Goal: Navigation & Orientation: Find specific page/section

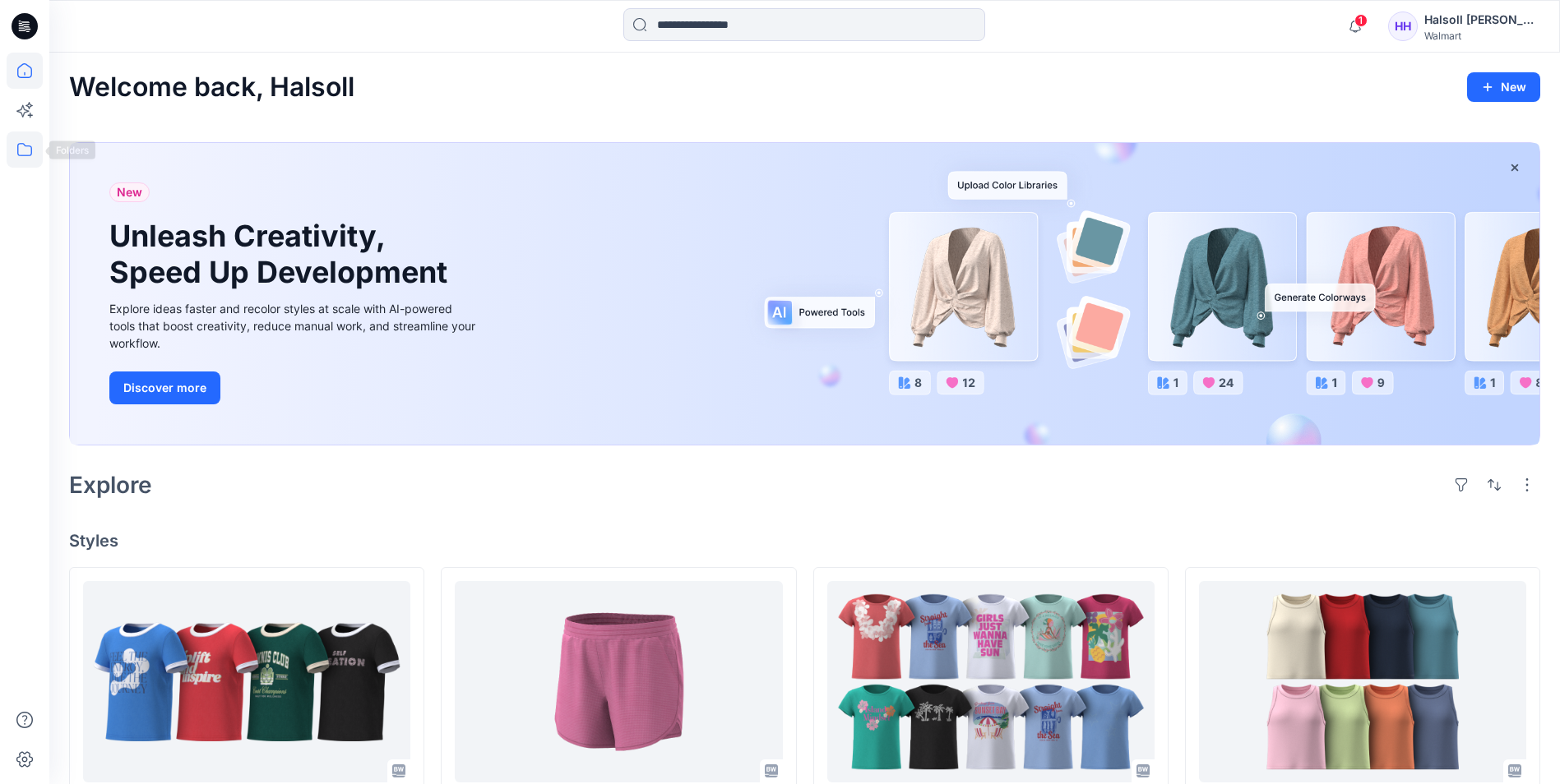
click at [28, 151] on icon at bounding box center [24, 150] width 36 height 36
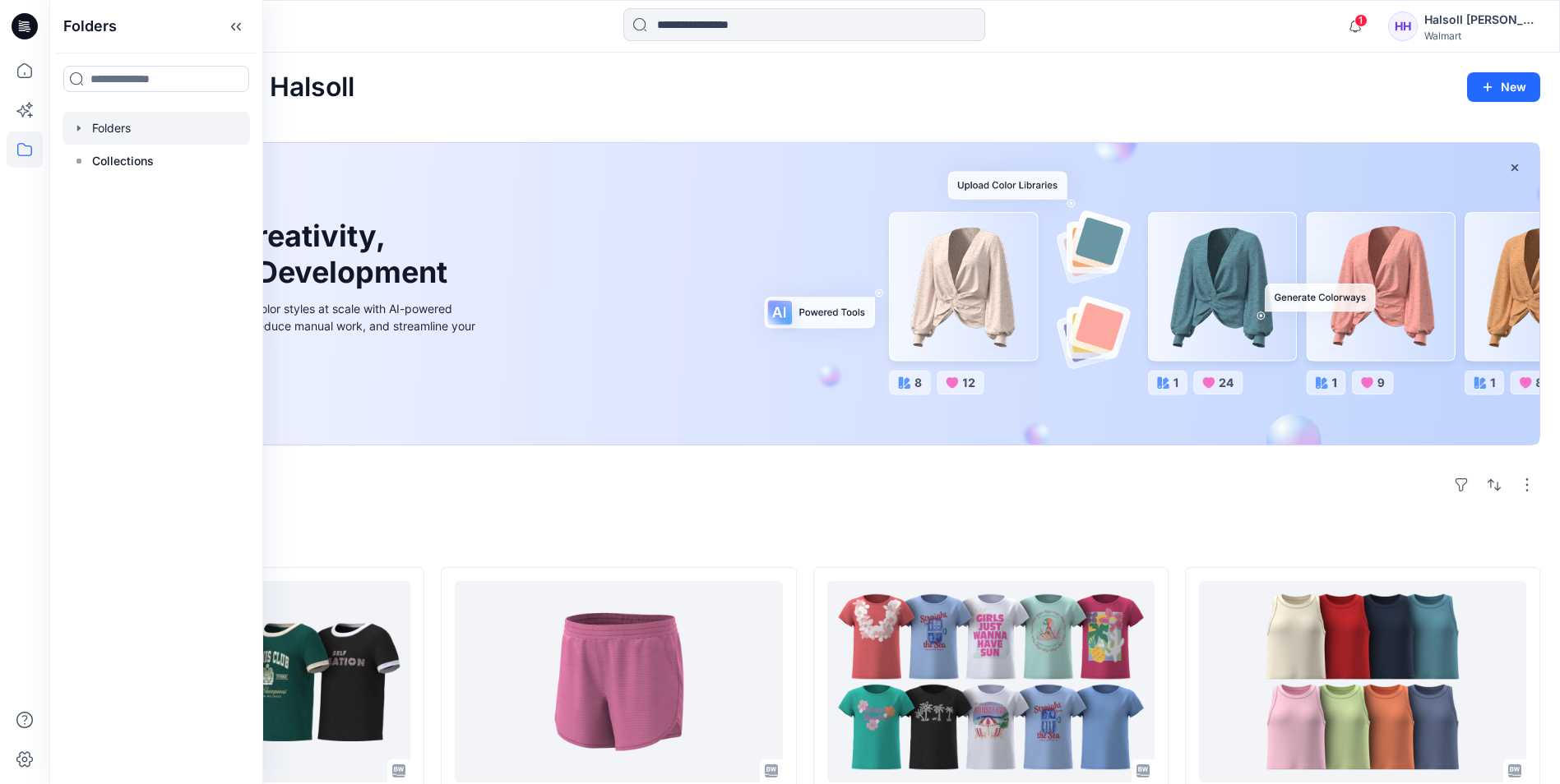
click at [146, 128] on div at bounding box center [156, 128] width 187 height 33
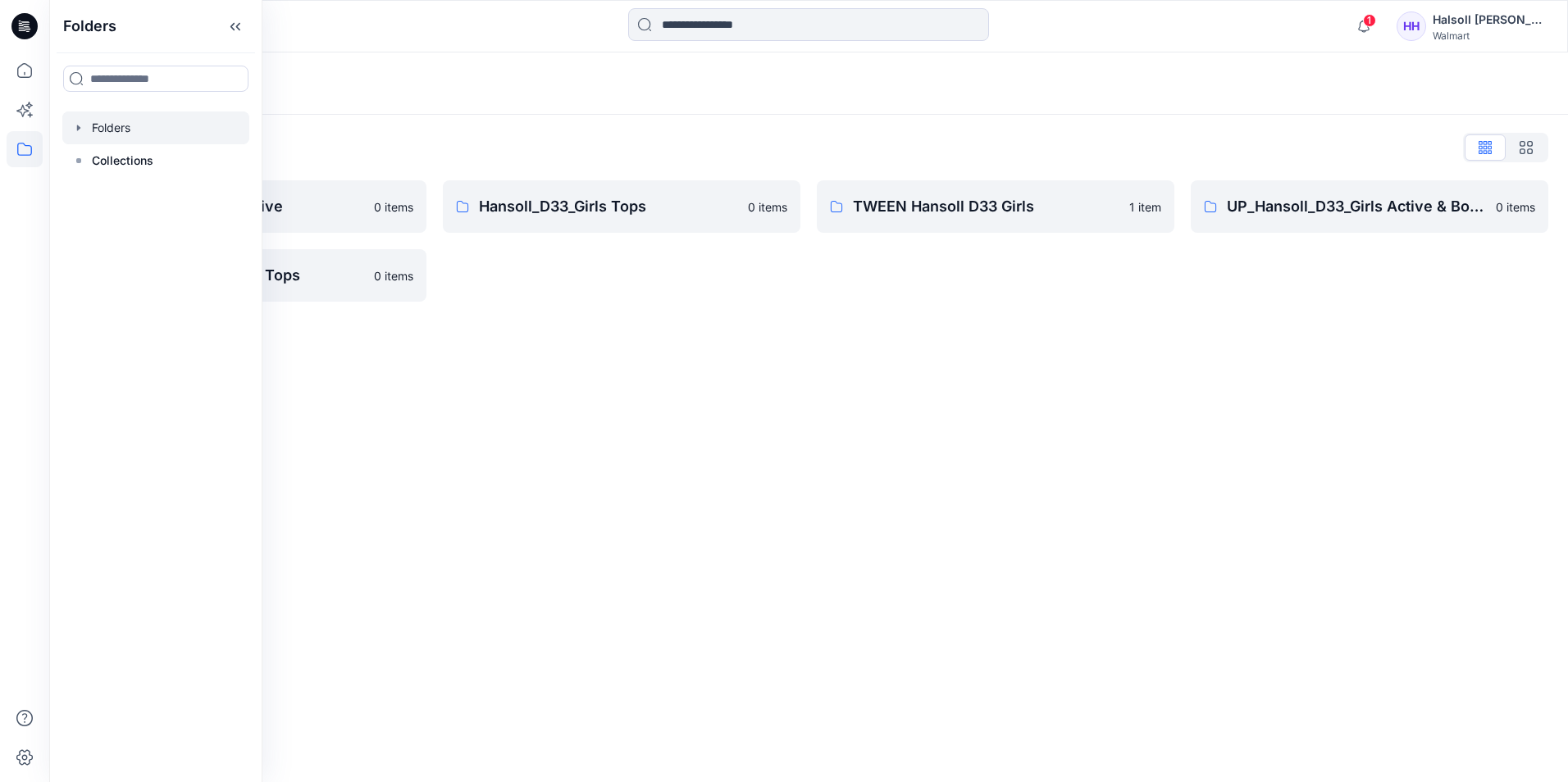
click at [477, 326] on div "Folders Folders List Hansoll_D33_Girls Active 0 items UP_Hansoll_D33_Girls Tops…" at bounding box center [809, 418] width 1519 height 730
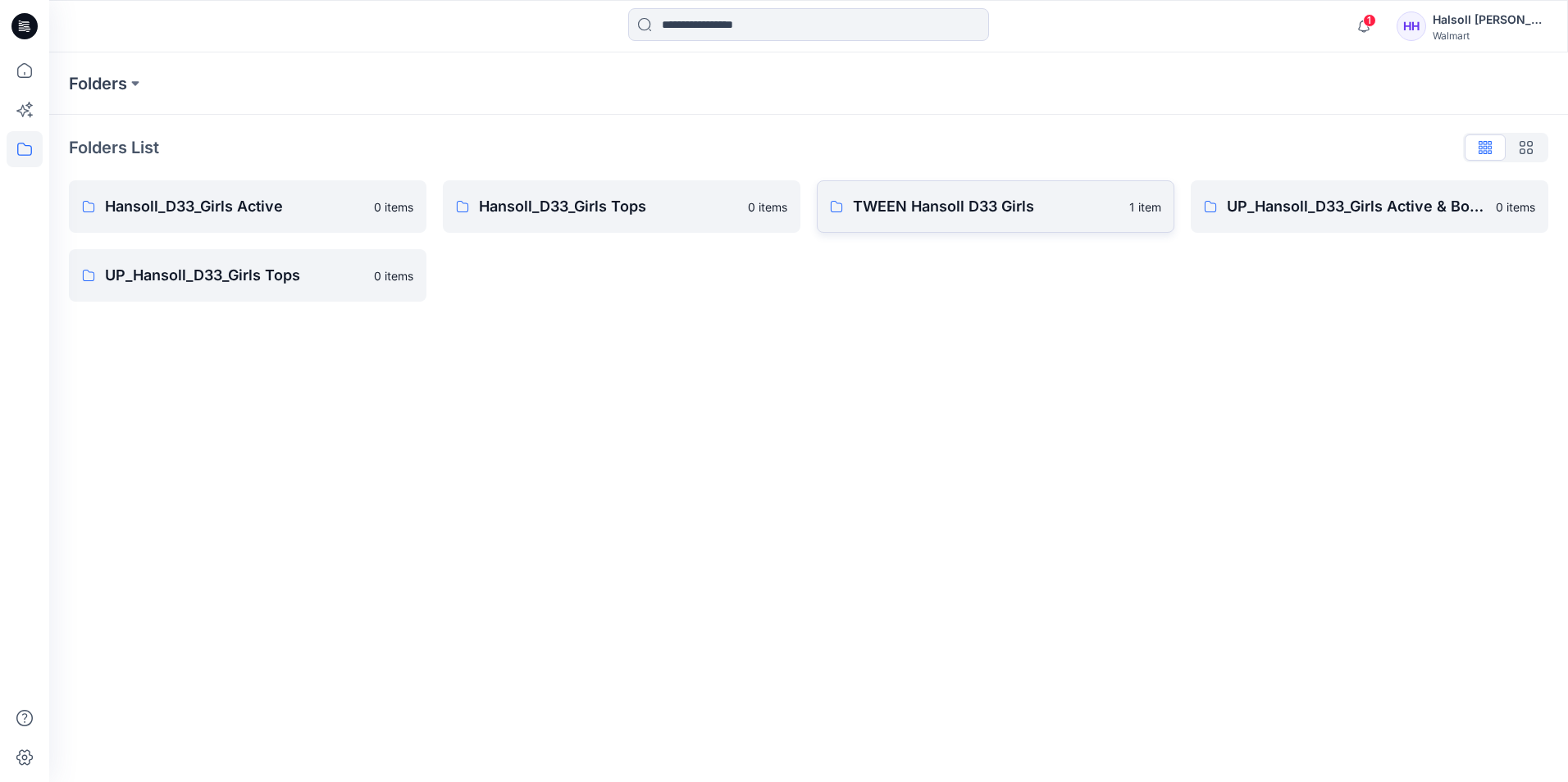
click at [943, 202] on p "TWEEN Hansoll D33 Girls" at bounding box center [986, 207] width 267 height 23
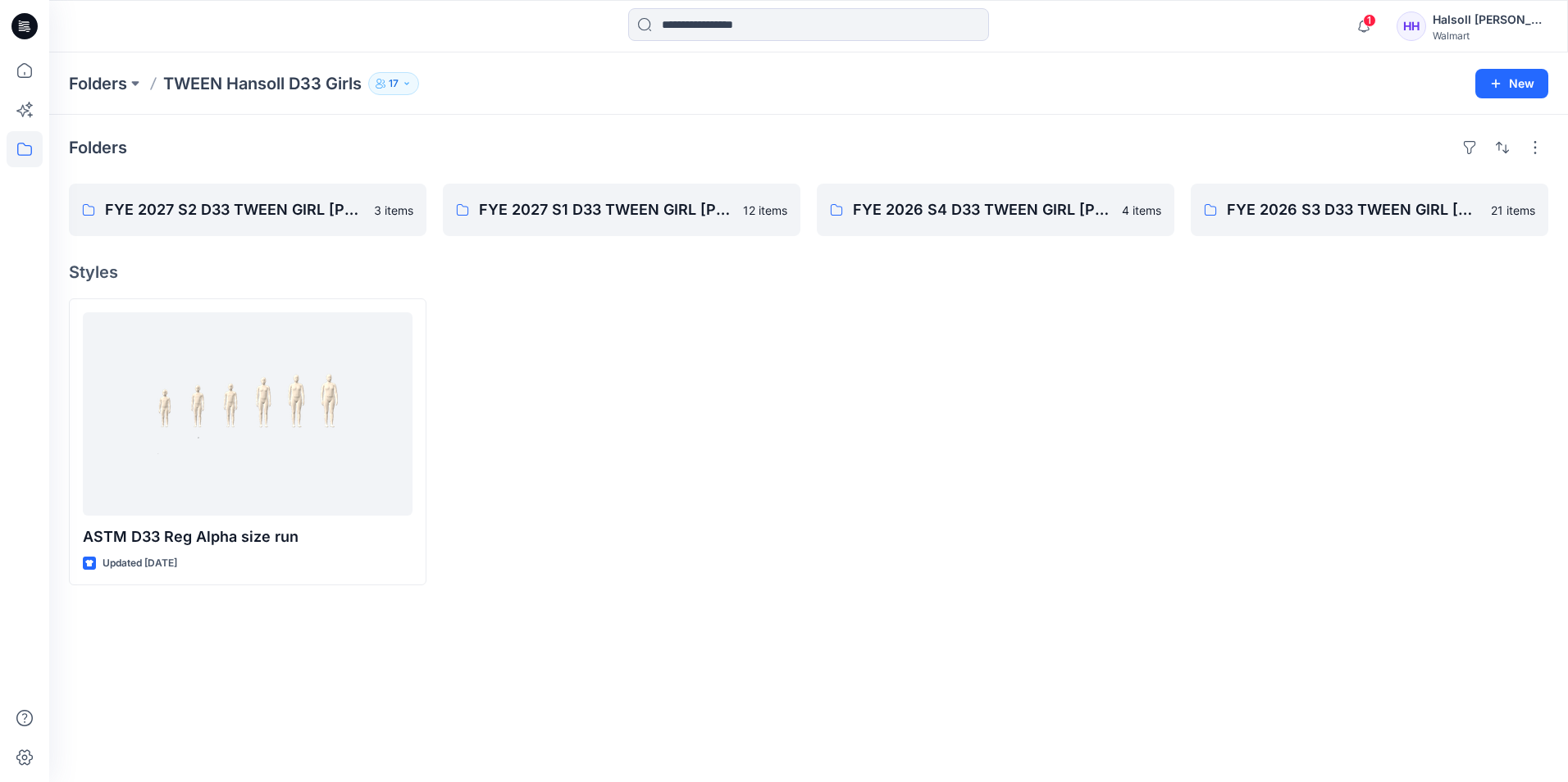
drag, startPoint x: 1550, startPoint y: 629, endPoint x: 1542, endPoint y: 625, distance: 8.9
click at [1550, 629] on div "Folders FYE 2027 S2 D33 TWEEN GIRL [PERSON_NAME] 3 items FYE 2027 S1 D33 TWEEN …" at bounding box center [809, 448] width 1519 height 667
click at [653, 220] on p "FYE 2027 S1 D33 TWEEN GIRL [PERSON_NAME]" at bounding box center [619, 210] width 282 height 23
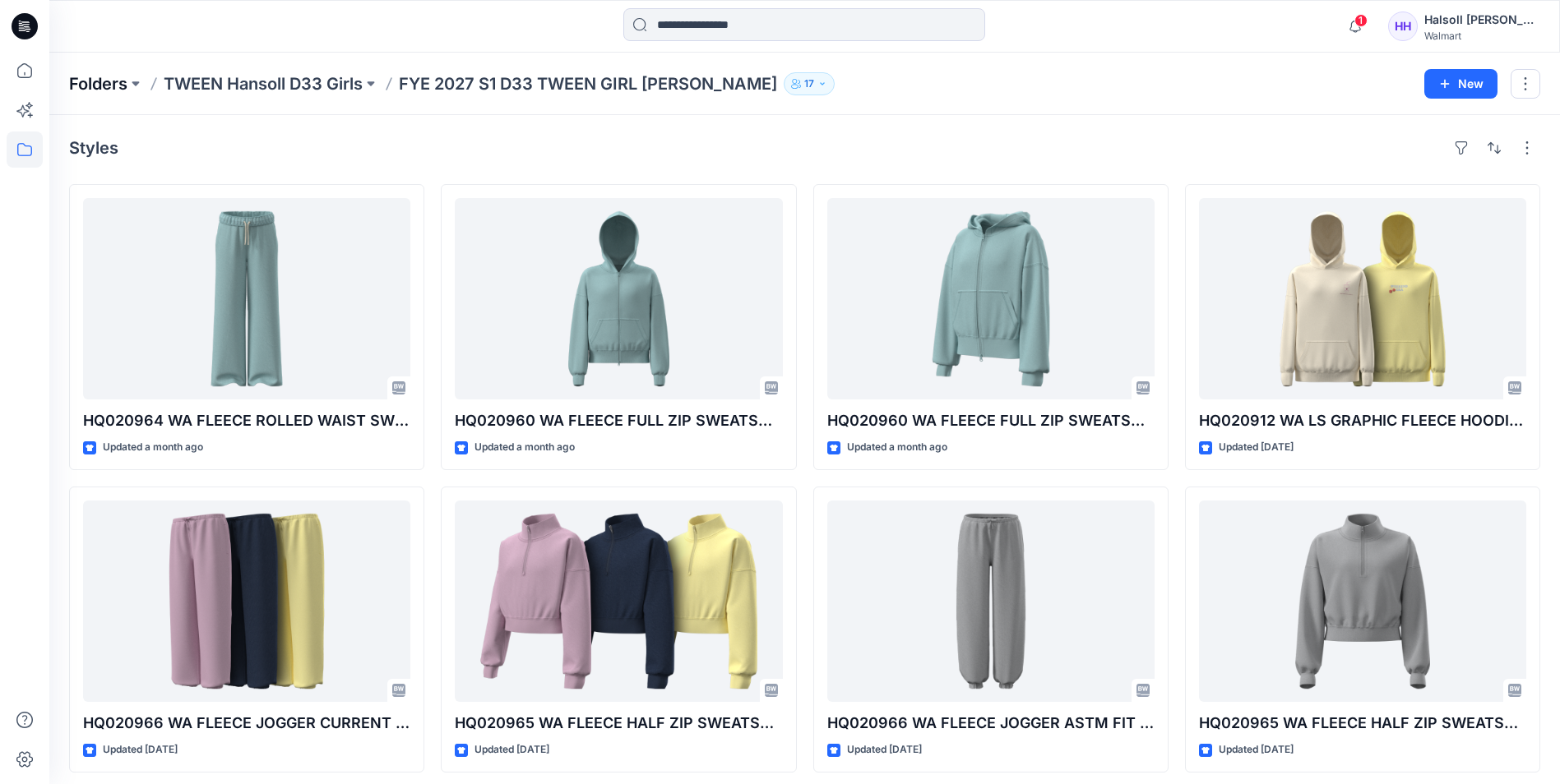
click at [104, 83] on p "Folders" at bounding box center [98, 84] width 58 height 23
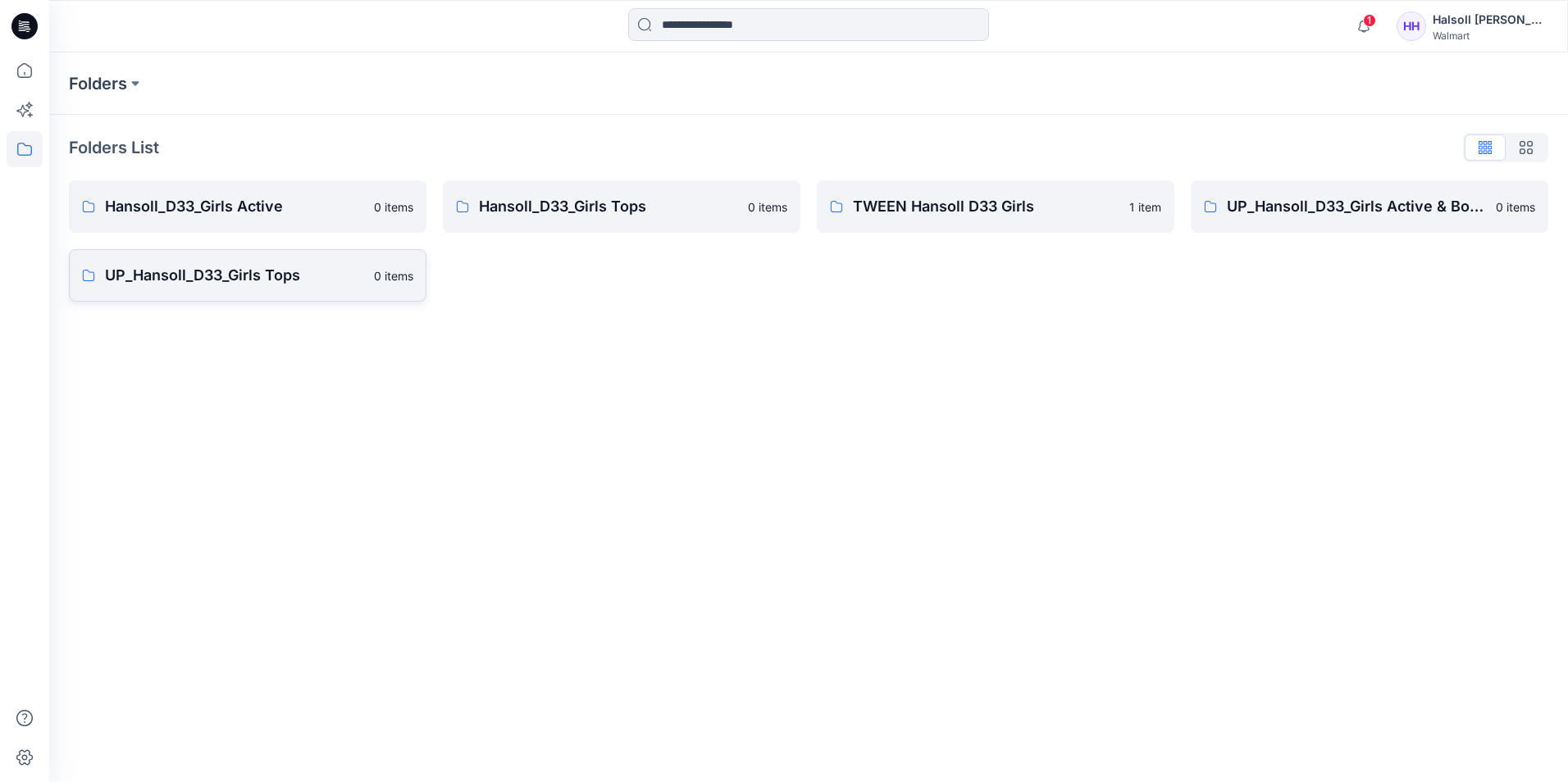
click at [219, 288] on link "UP_Hansoll_D33_Girls Tops 0 items" at bounding box center [248, 276] width 358 height 53
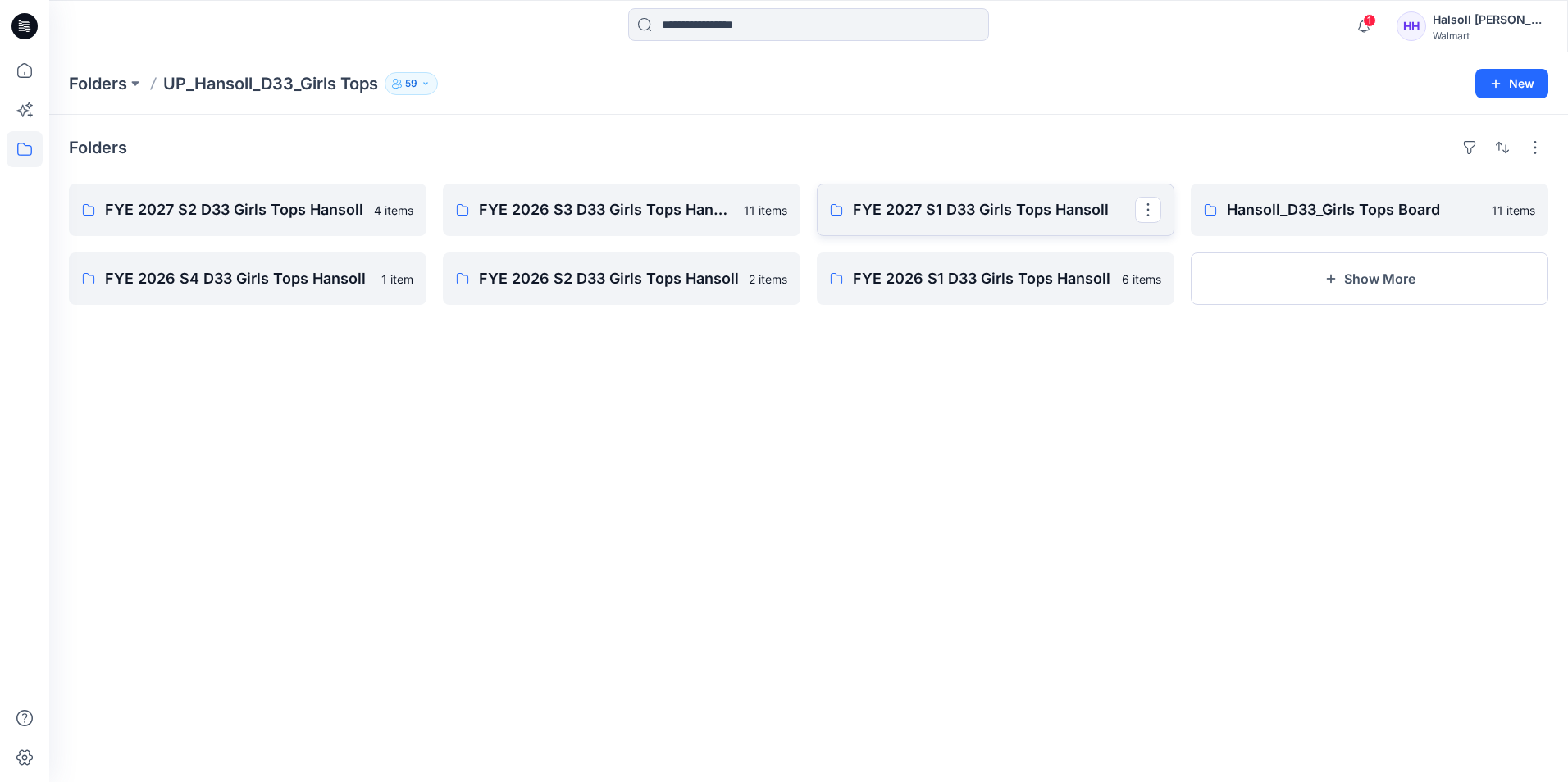
click at [991, 221] on link "FYE 2027 S1 D33 Girls Tops Hansoll" at bounding box center [996, 209] width 358 height 53
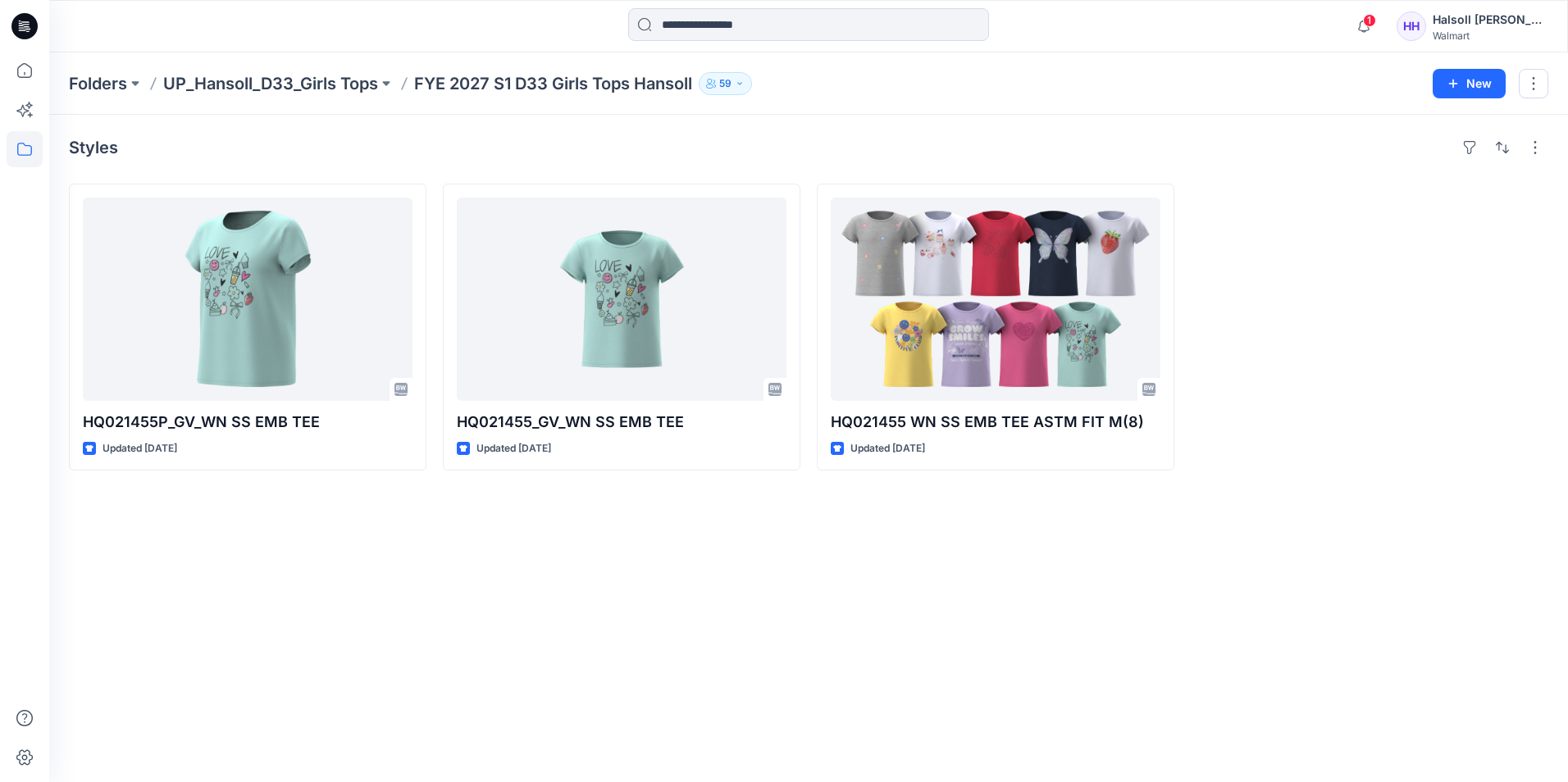
click at [849, 592] on div "Styles HQ021455P_GV_WN SS EMB TEE Updated [DATE] HQ021455_GV_WN SS EMB TEE Upda…" at bounding box center [809, 448] width 1519 height 667
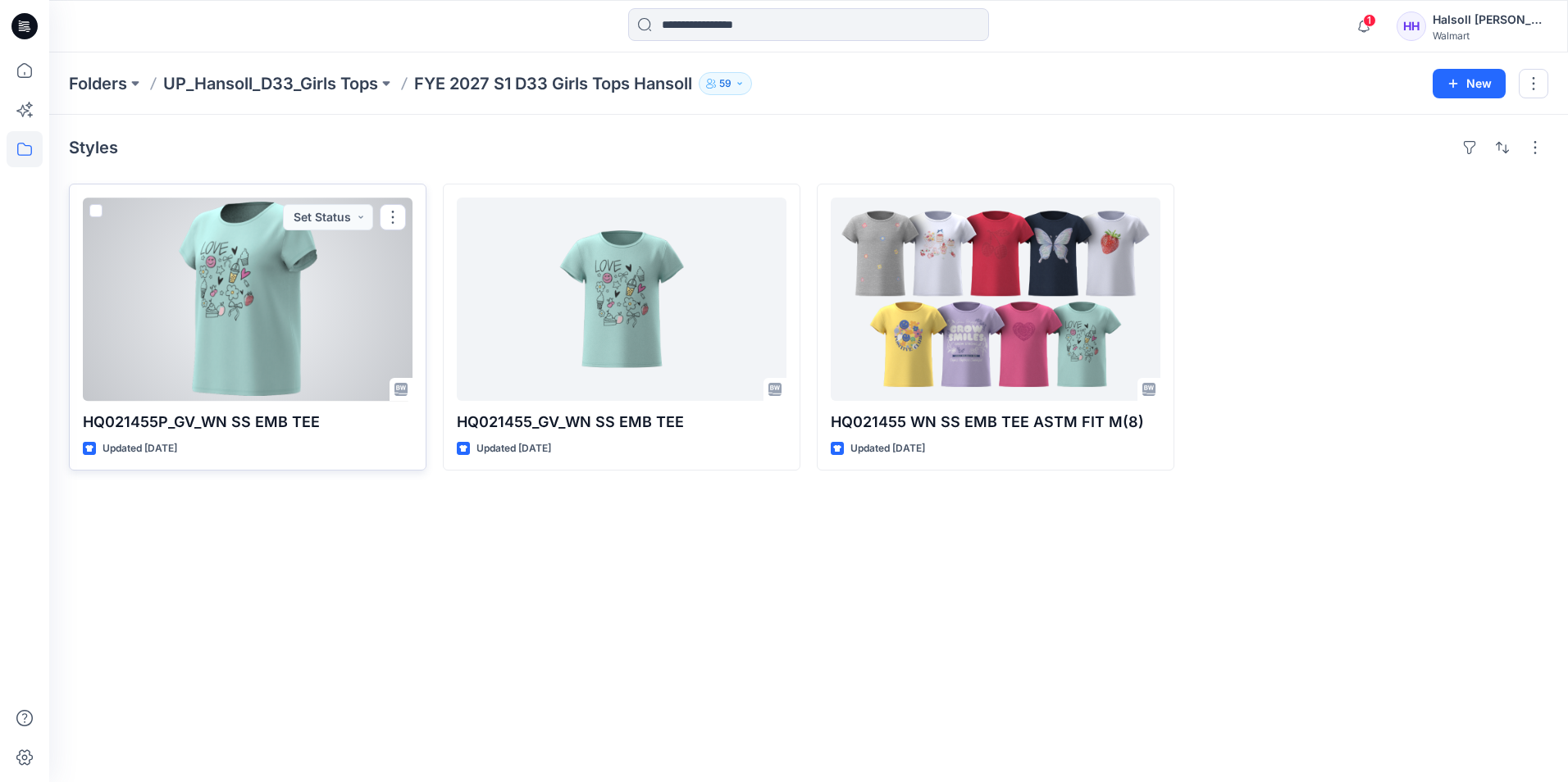
click at [287, 336] on div at bounding box center [248, 299] width 329 height 203
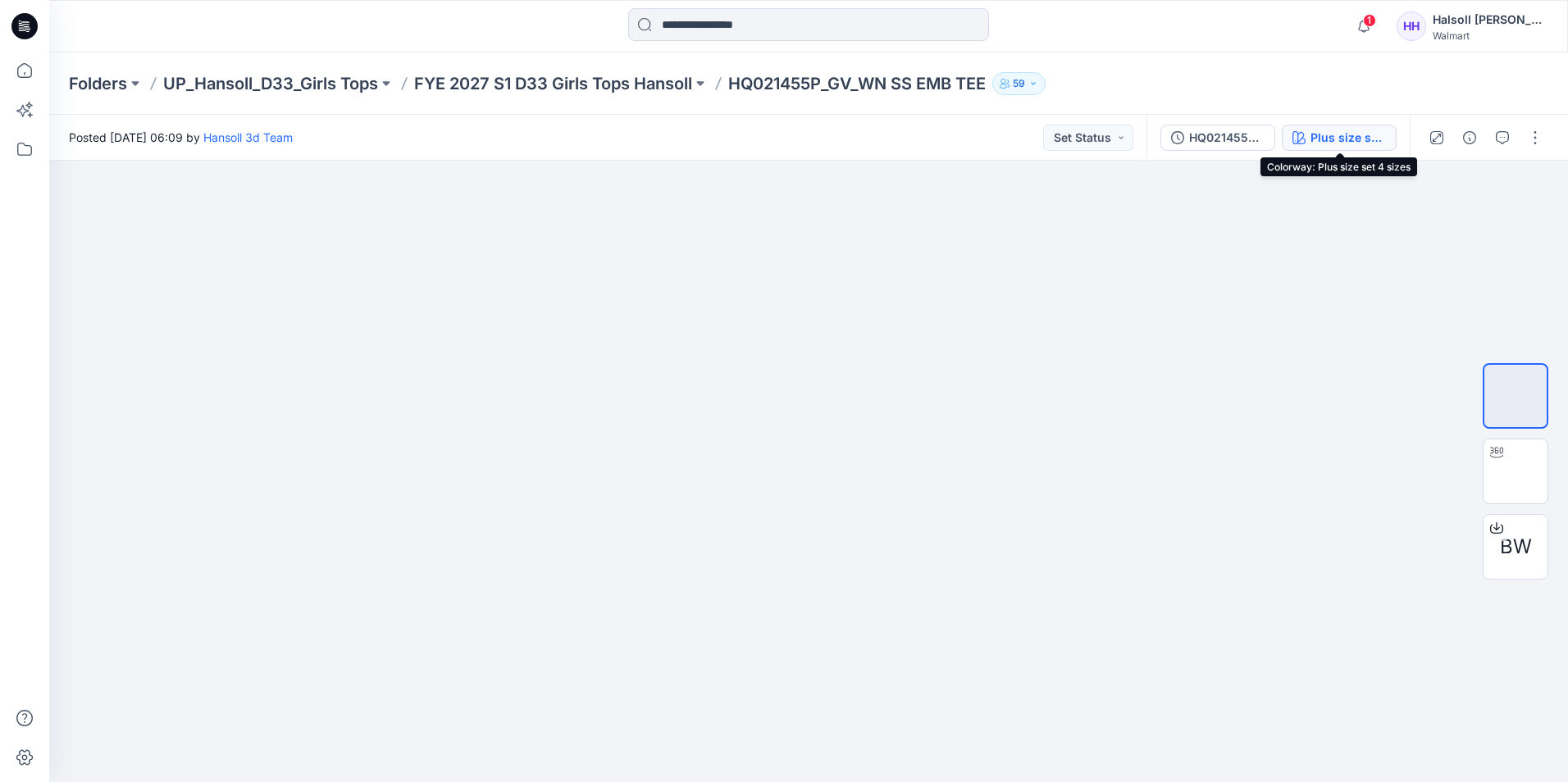
click at [1347, 129] on div "Plus size set 4 sizes" at bounding box center [1348, 138] width 75 height 18
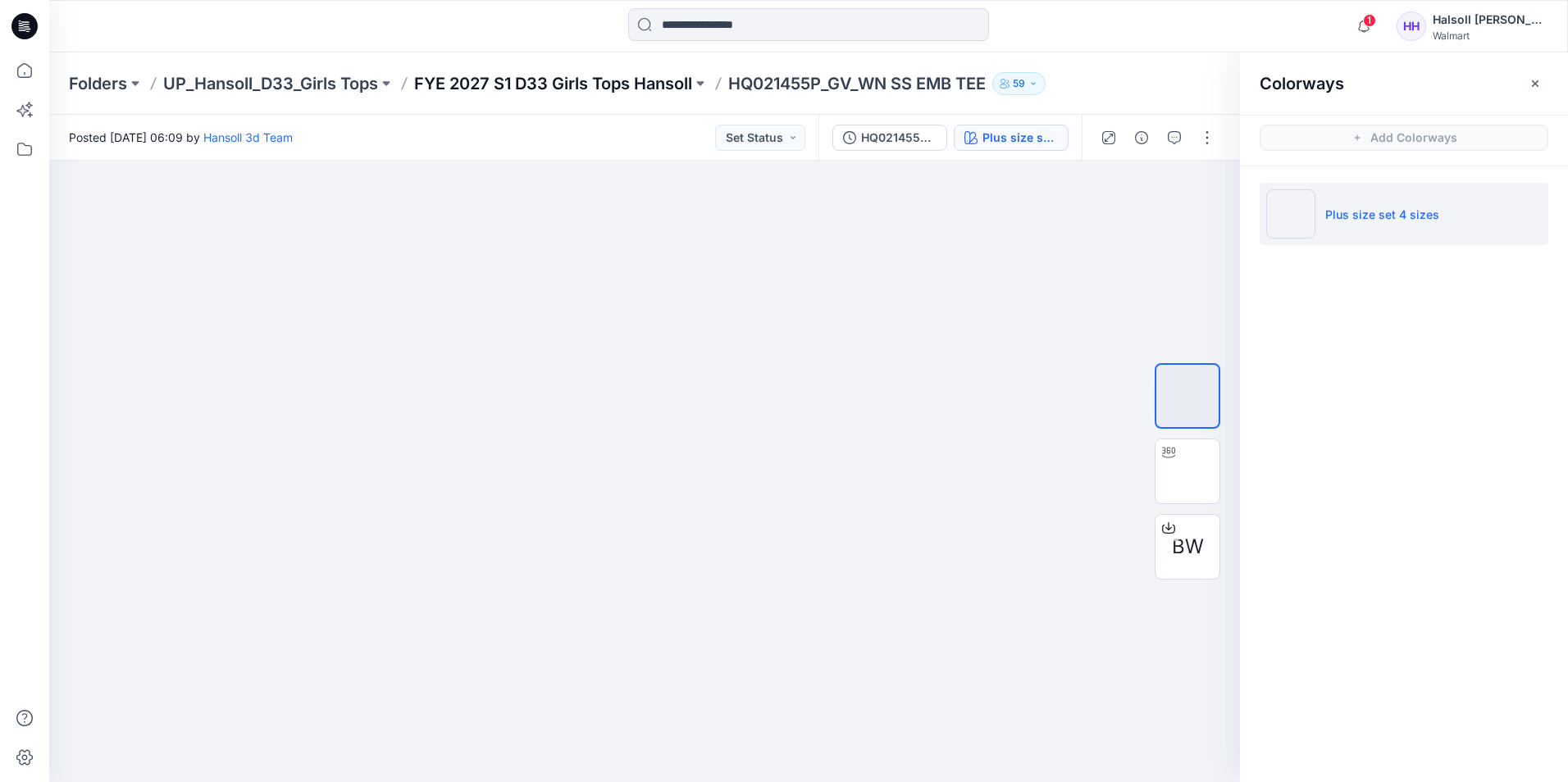
click at [569, 73] on p "FYE 2027 S1 D33 Girls Tops Hansoll" at bounding box center [553, 84] width 278 height 23
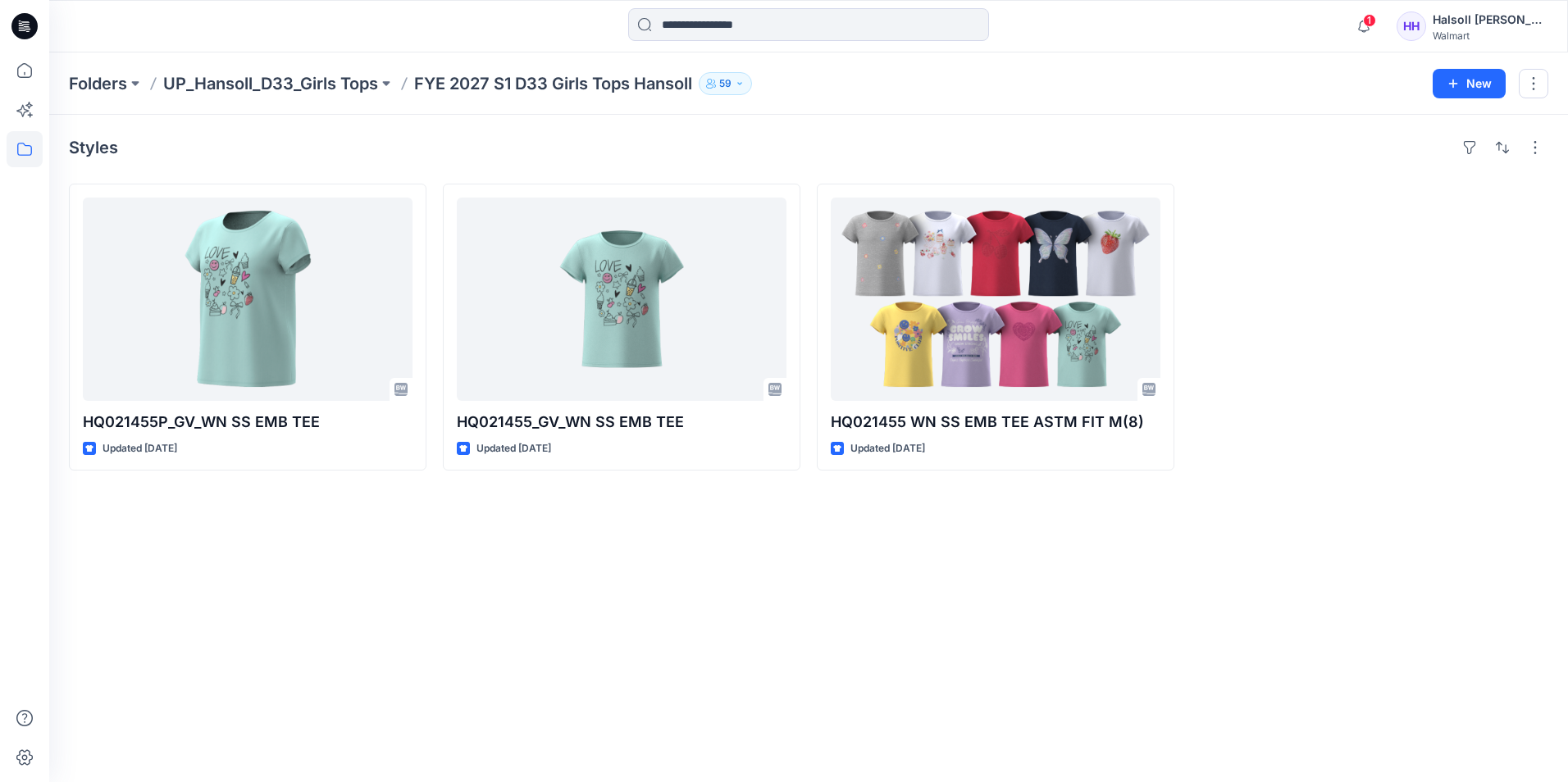
click at [1513, 634] on div "Styles HQ021455P_GV_WN SS EMB TEE Updated [DATE] HQ021455_GV_WN SS EMB TEE Upda…" at bounding box center [809, 448] width 1519 height 667
